Goal: Navigation & Orientation: Find specific page/section

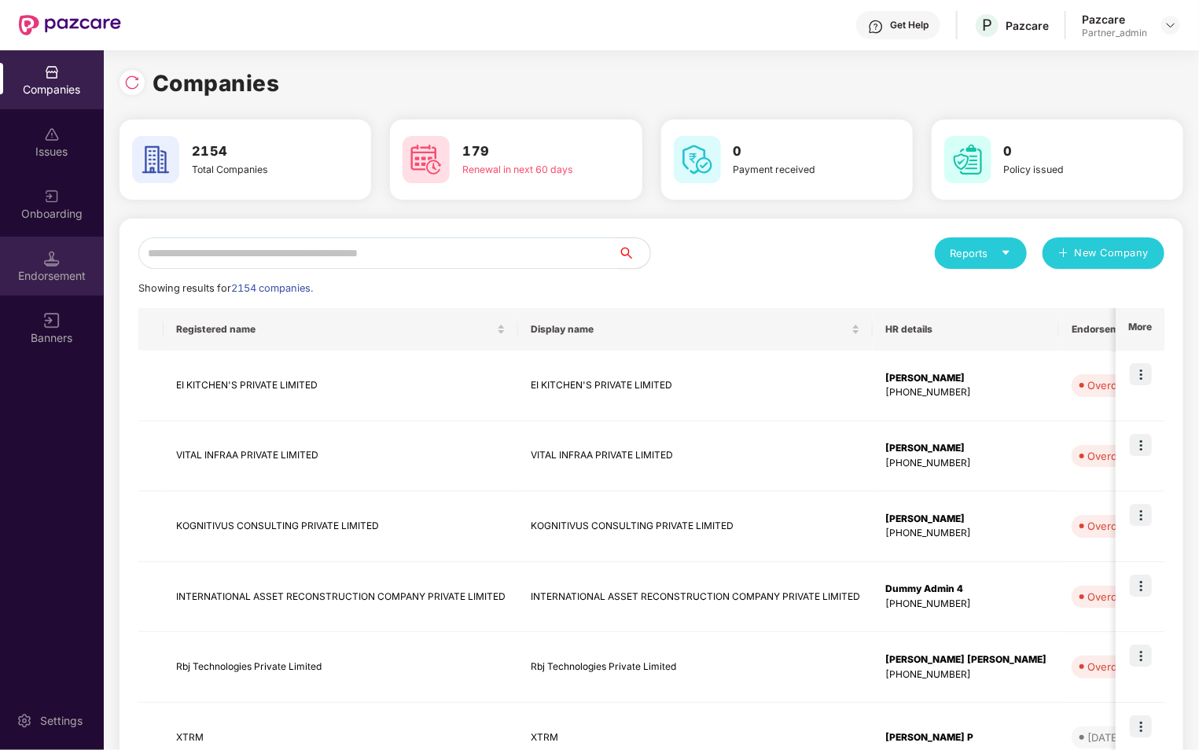
click at [57, 274] on div "Endorsement" at bounding box center [52, 276] width 104 height 16
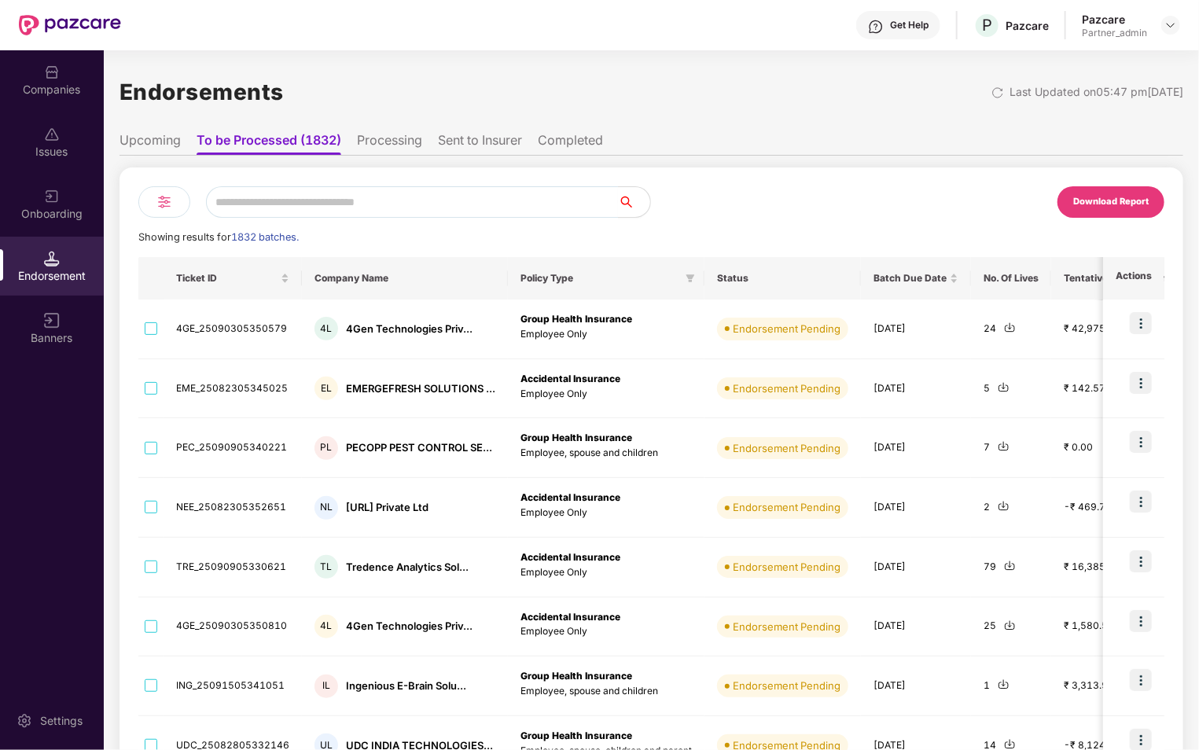
click at [385, 149] on li "Processing" at bounding box center [389, 143] width 65 height 23
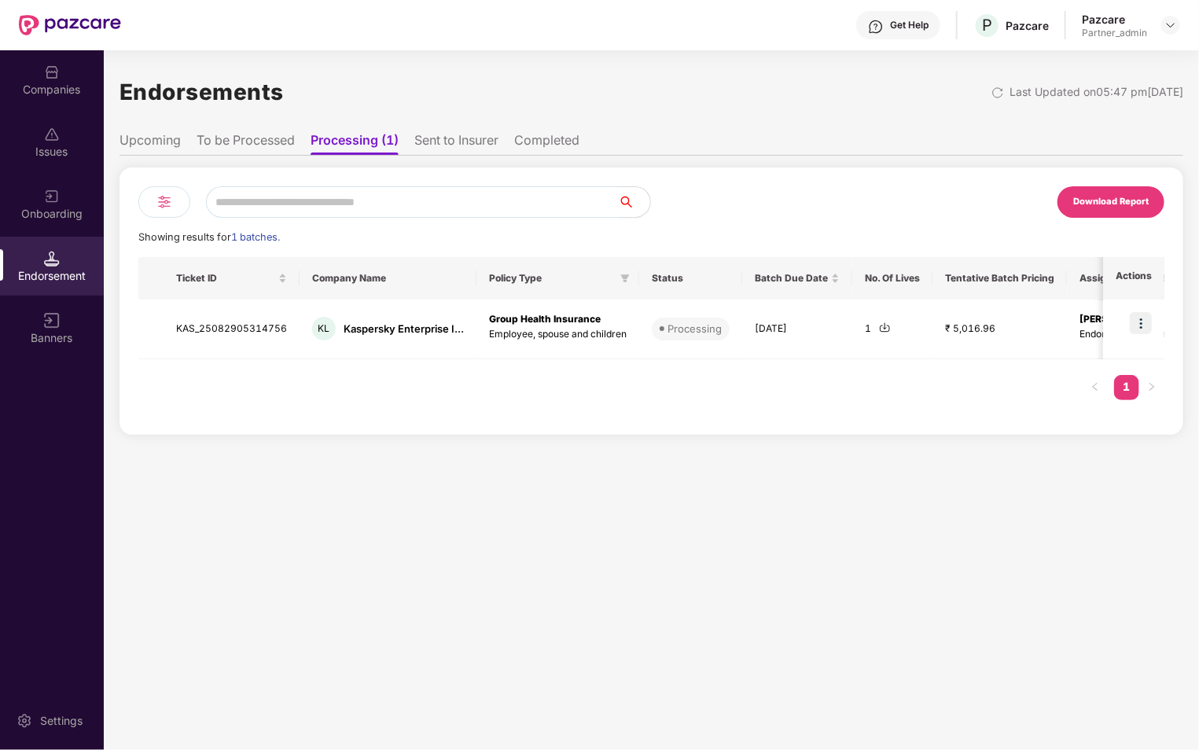
click at [259, 135] on li "To be Processed" at bounding box center [245, 143] width 98 height 23
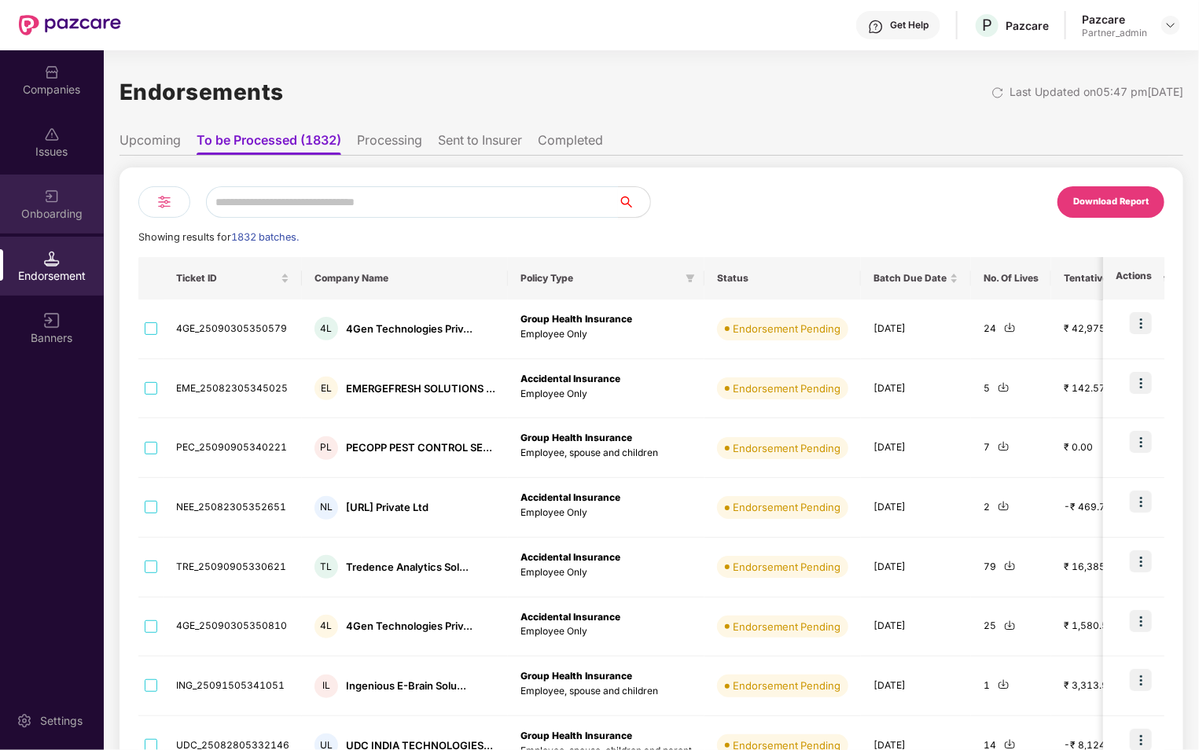
click at [45, 204] on div "Onboarding" at bounding box center [52, 203] width 104 height 59
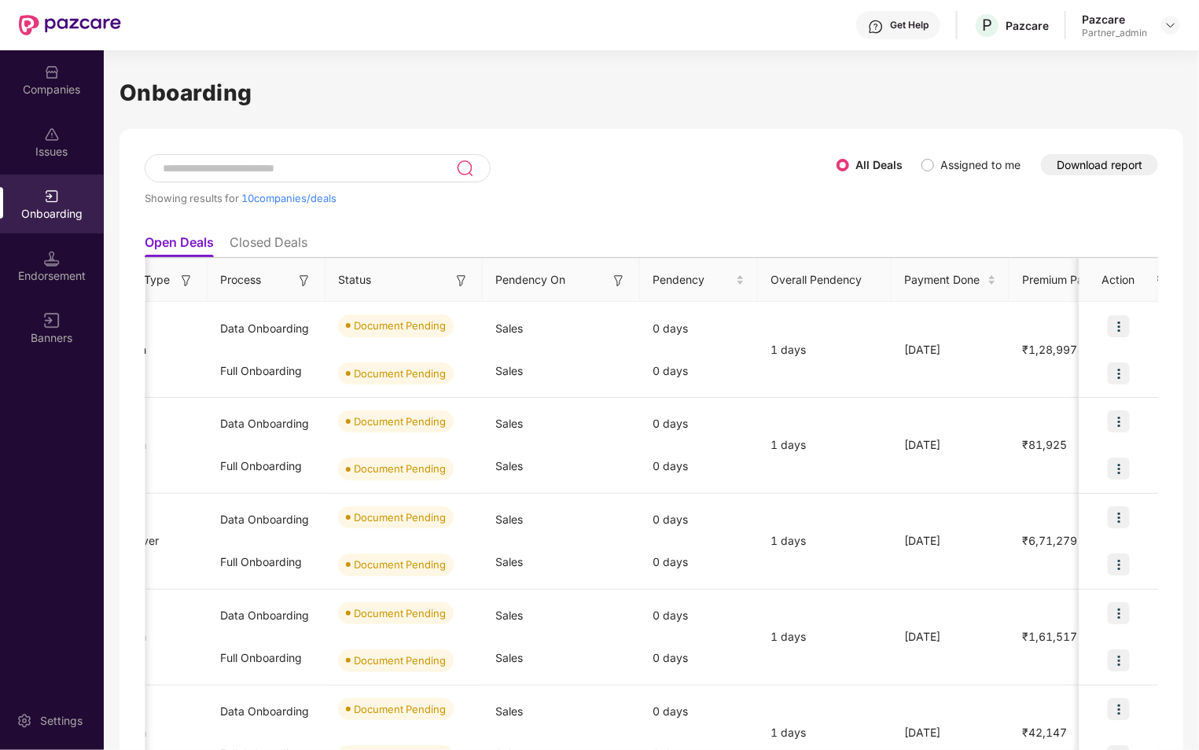
click at [75, 134] on div "Issues" at bounding box center [52, 141] width 104 height 59
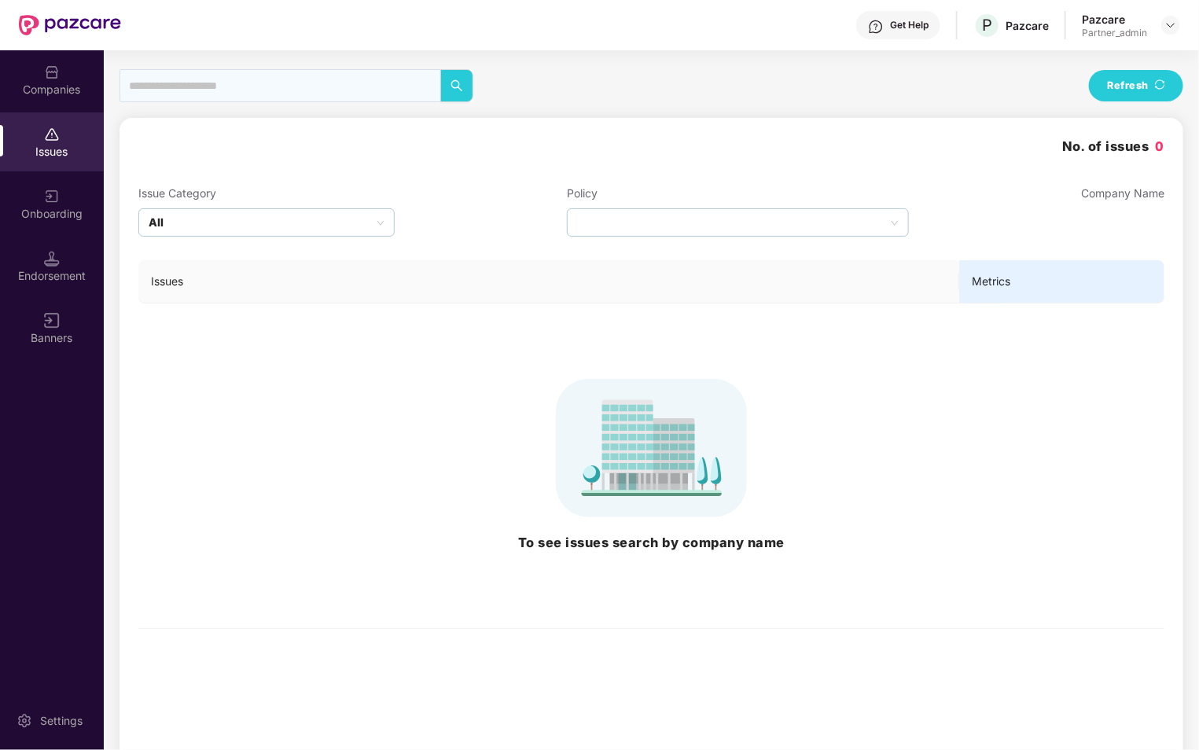
click at [60, 82] on div "Companies" at bounding box center [52, 90] width 104 height 16
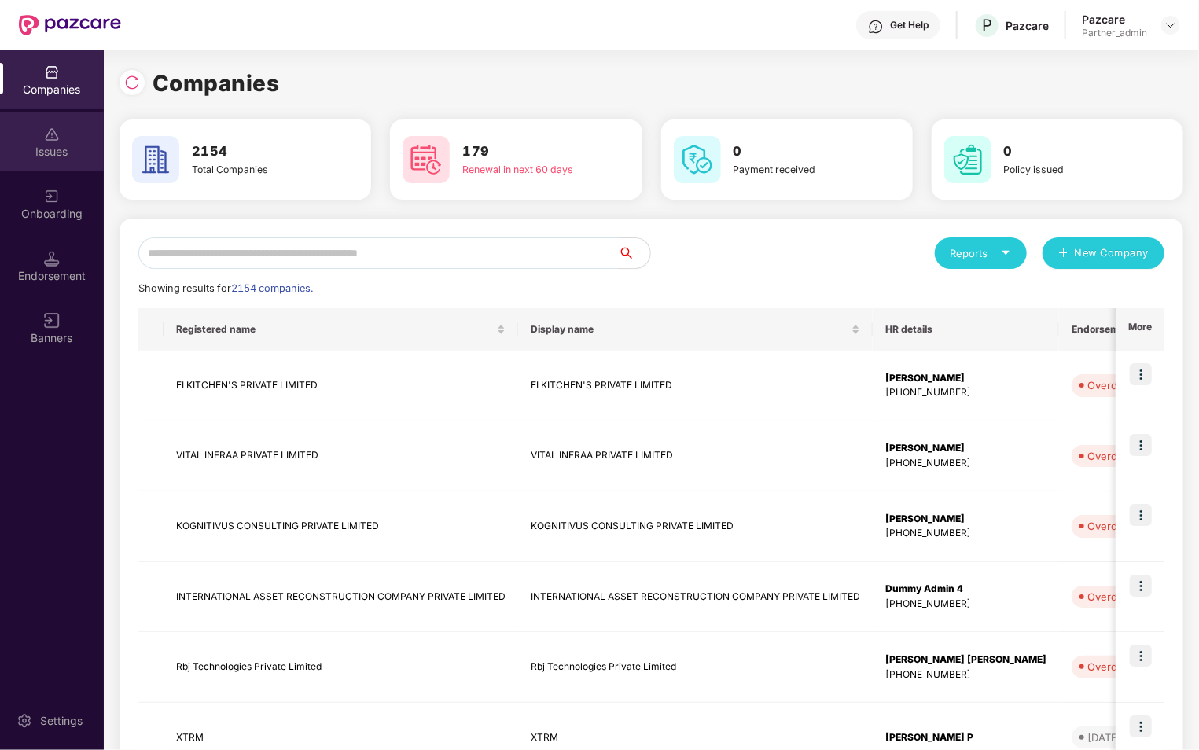
click at [59, 129] on img at bounding box center [52, 135] width 16 height 16
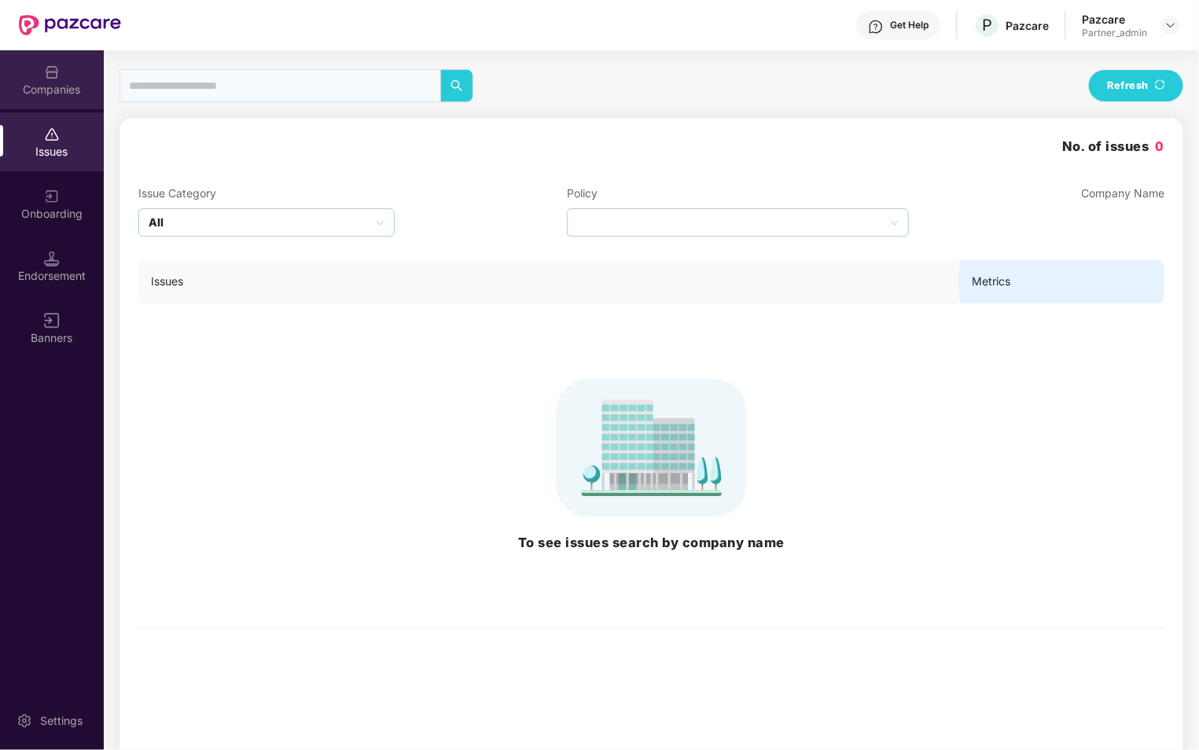
click at [53, 76] on img at bounding box center [52, 72] width 16 height 16
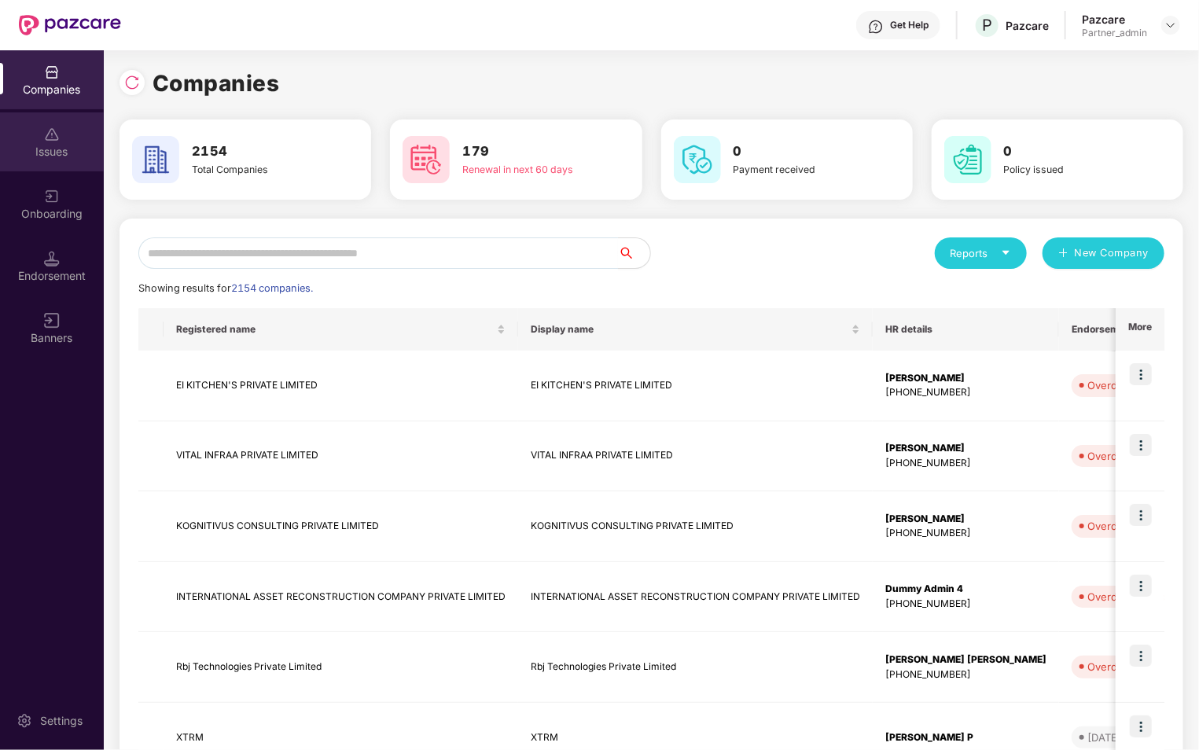
click at [68, 159] on div "Issues" at bounding box center [52, 141] width 104 height 59
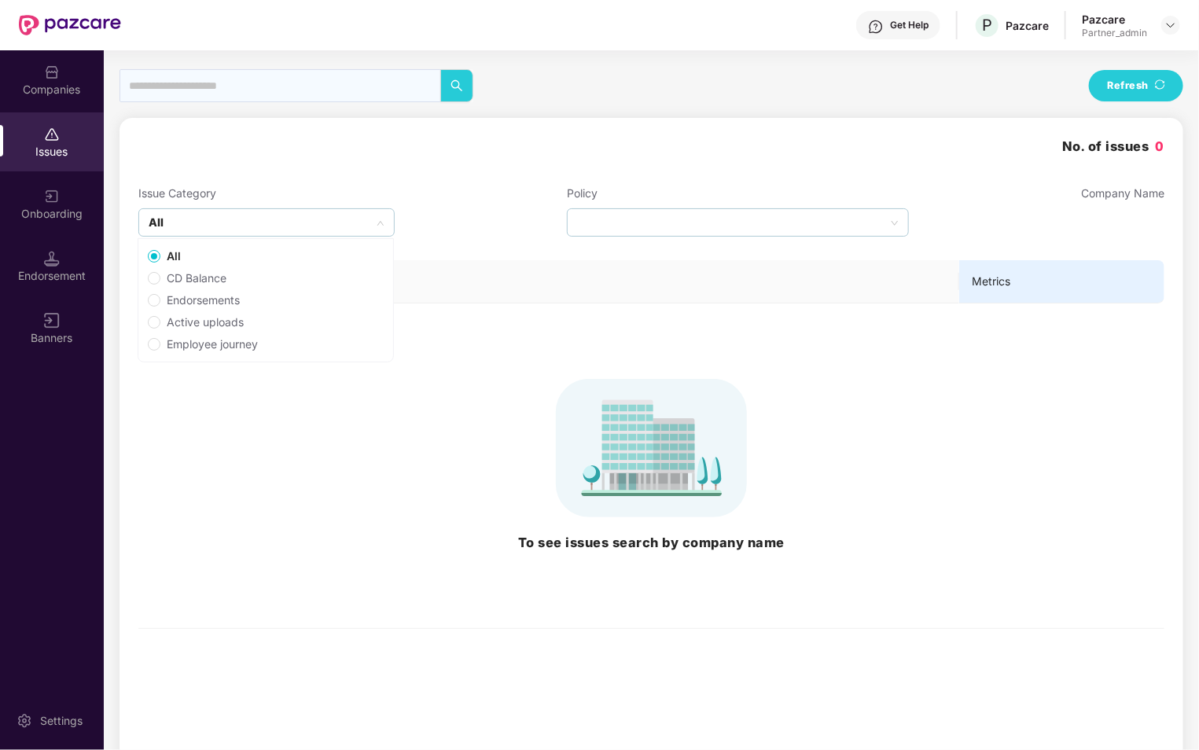
click at [204, 219] on div "All" at bounding box center [266, 222] width 256 height 28
click at [195, 276] on span "CD Balance" at bounding box center [196, 278] width 72 height 17
click at [352, 197] on div "Issue Category" at bounding box center [266, 193] width 256 height 17
click at [335, 226] on div "All" at bounding box center [266, 222] width 256 height 28
click at [269, 277] on label "CD Balance" at bounding box center [262, 278] width 248 height 22
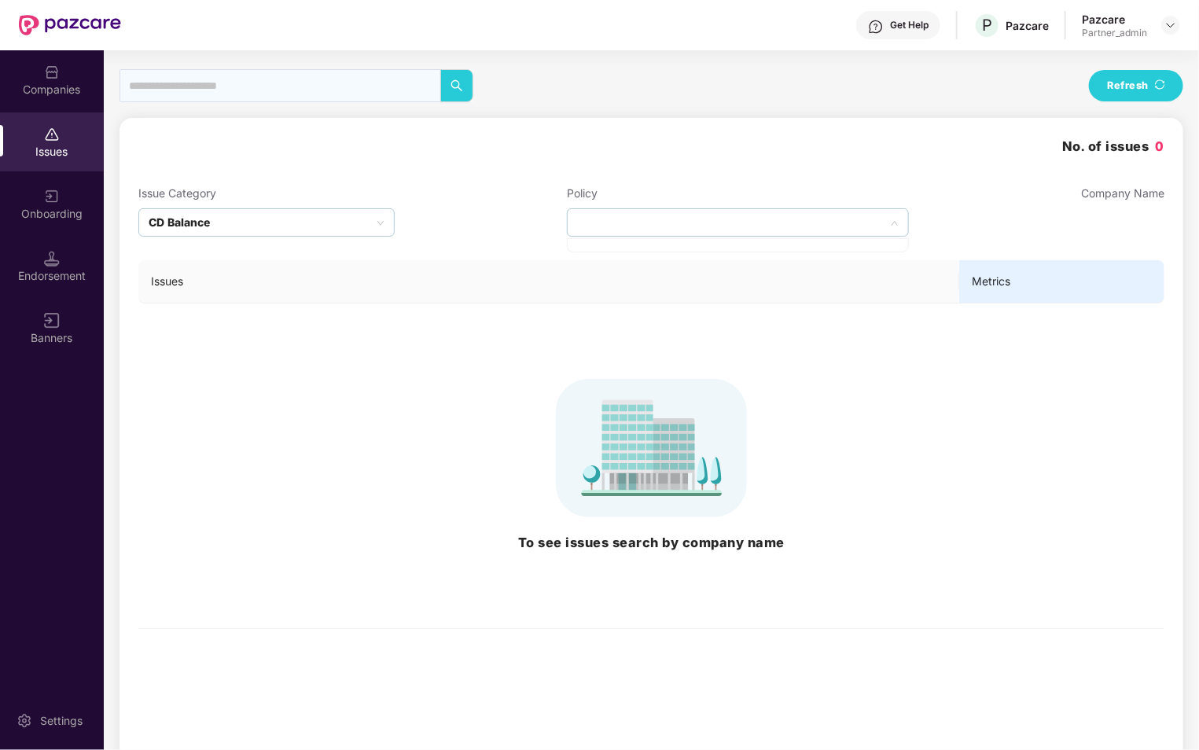
click at [650, 222] on div at bounding box center [738, 222] width 342 height 28
click at [766, 243] on div at bounding box center [738, 245] width 342 height 14
click at [344, 80] on input "text" at bounding box center [279, 85] width 321 height 33
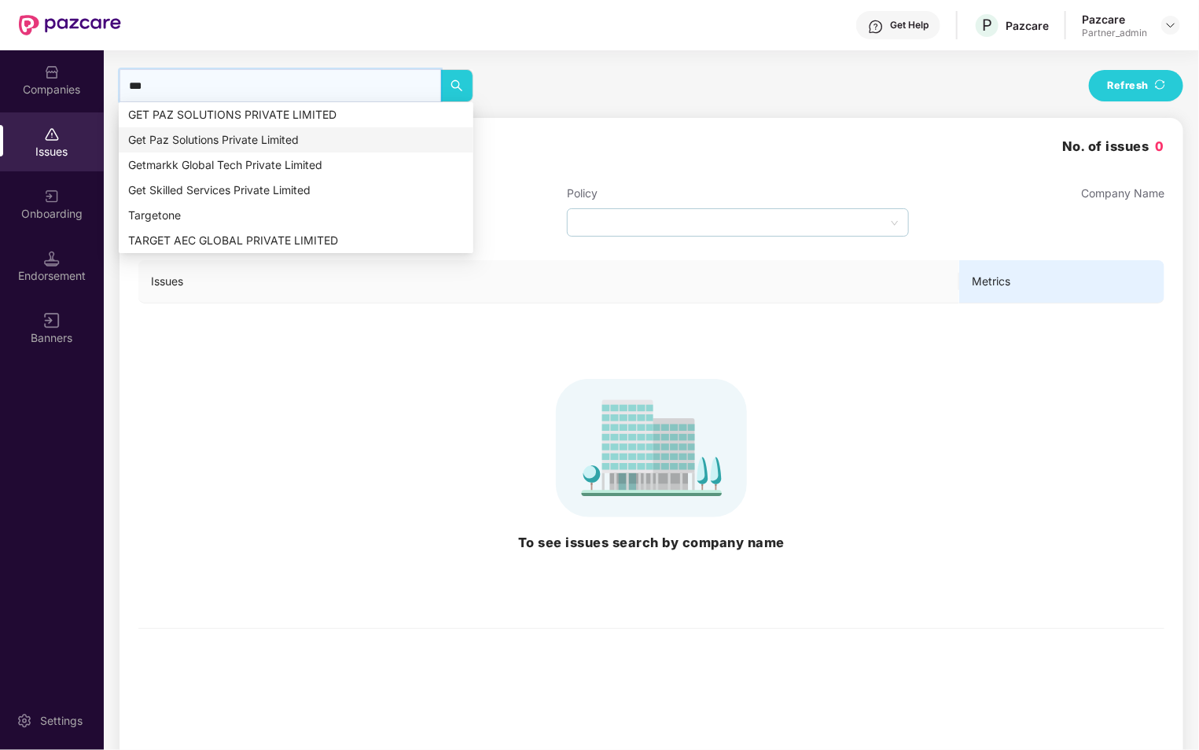
click at [315, 136] on div "Get Paz Solutions Private Limited" at bounding box center [296, 139] width 336 height 17
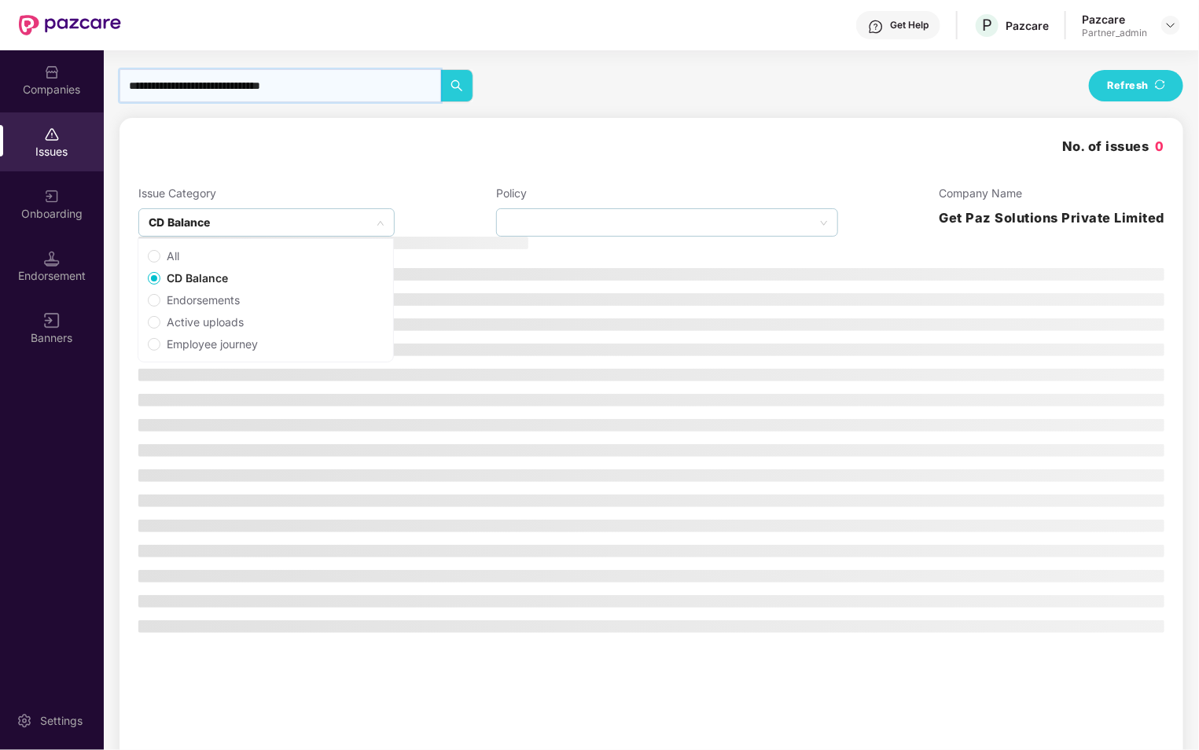
type input "**********"
click at [220, 223] on div "CD Balance" at bounding box center [266, 222] width 256 height 28
click at [167, 252] on span "All" at bounding box center [172, 256] width 25 height 17
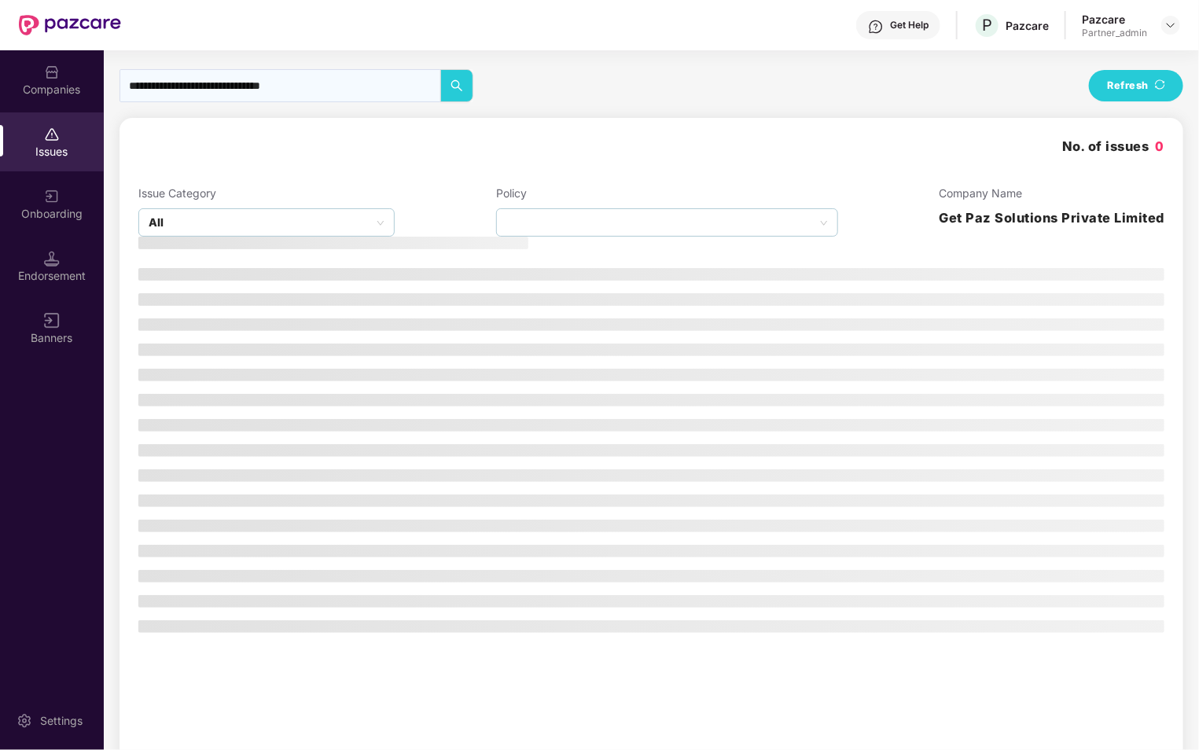
click at [441, 219] on div "Issue Category All Policy Company Name Get Paz Solutions Private Limited" at bounding box center [651, 211] width 1026 height 52
click at [61, 75] on div "Companies" at bounding box center [52, 79] width 104 height 59
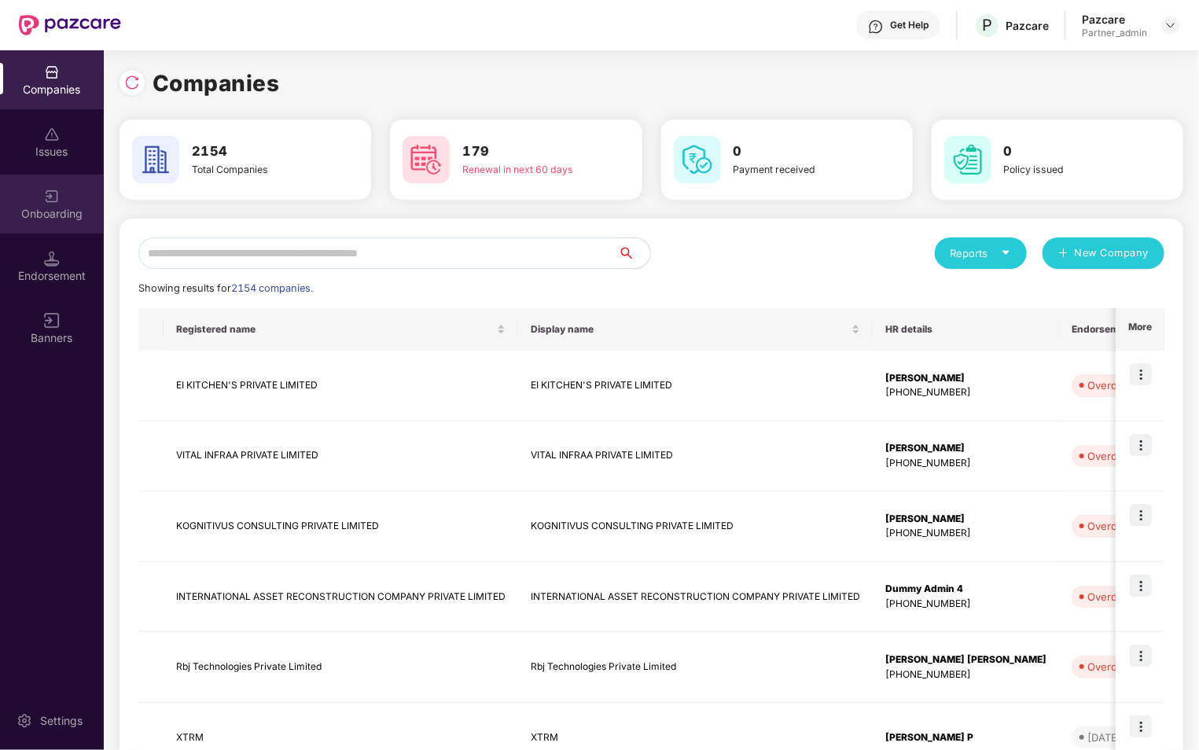
click at [28, 219] on div "Onboarding" at bounding box center [52, 214] width 104 height 16
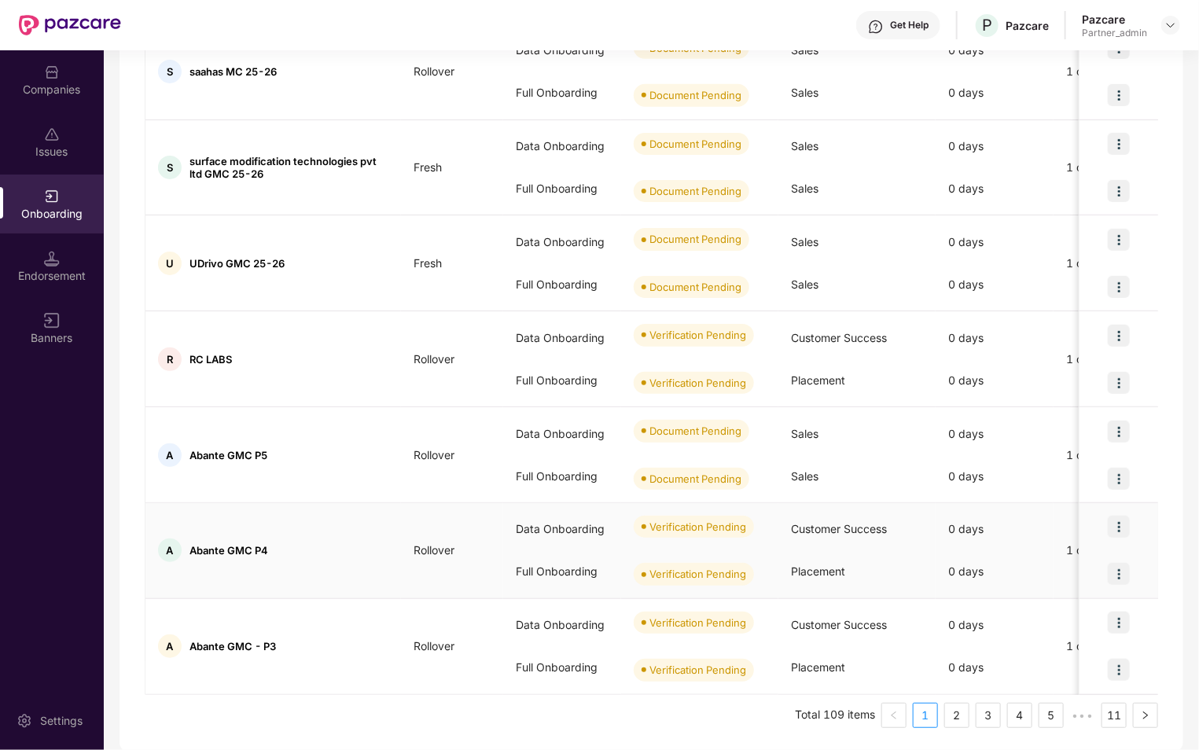
scroll to position [566, 0]
click at [966, 715] on link "2" at bounding box center [957, 715] width 24 height 24
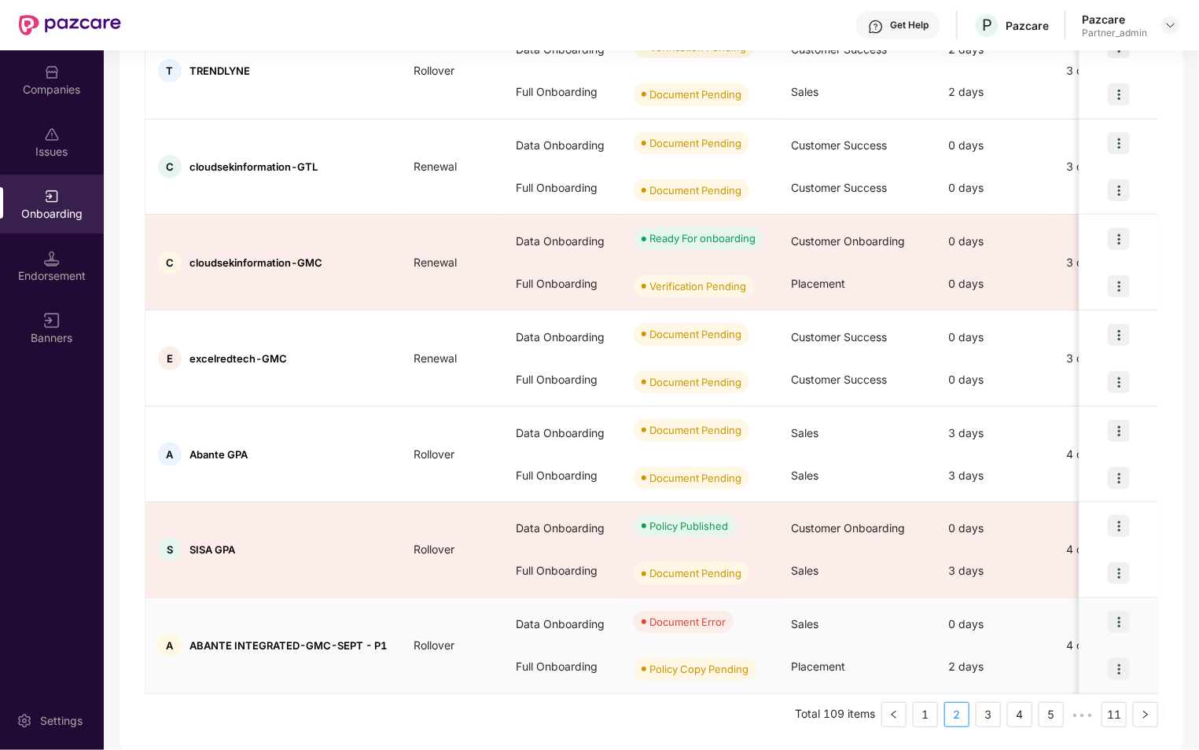
scroll to position [565, 0]
click at [90, 85] on div "Companies" at bounding box center [52, 90] width 104 height 16
